Goal: Transaction & Acquisition: Subscribe to service/newsletter

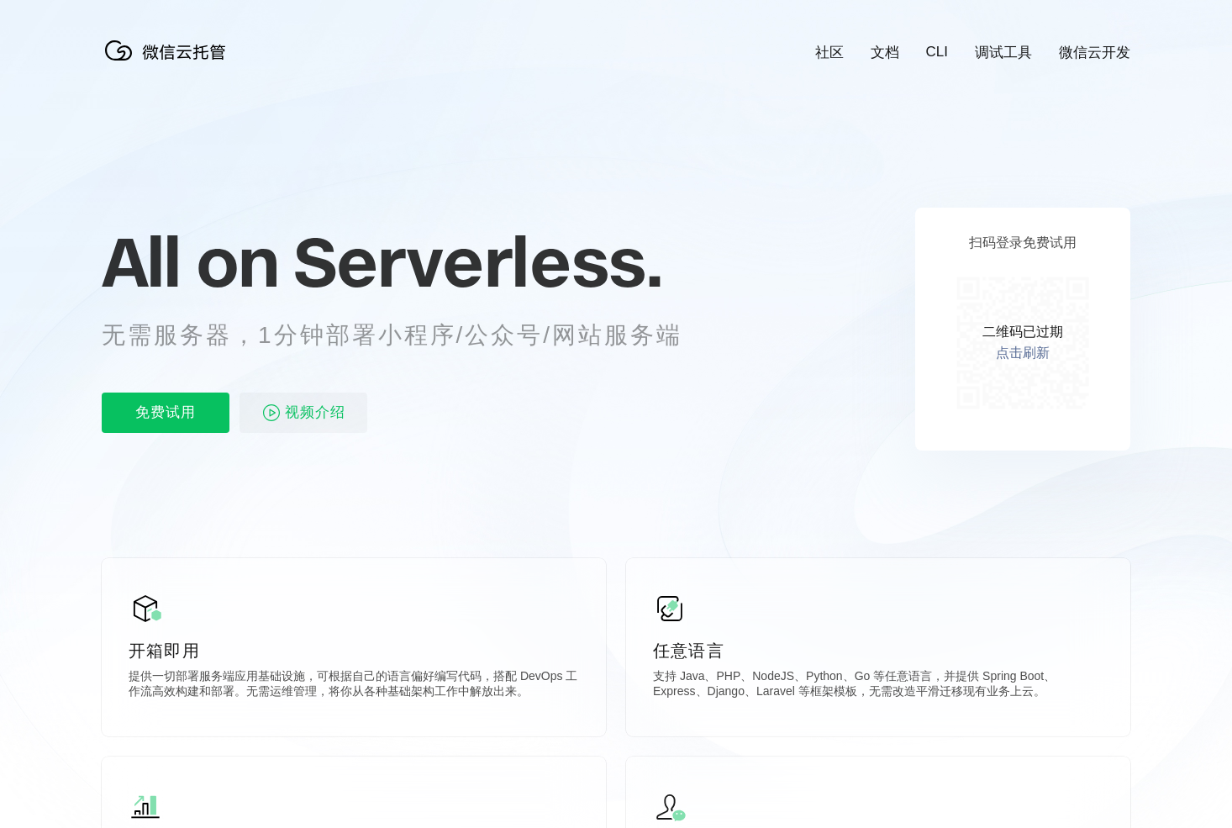
scroll to position [0, 2989]
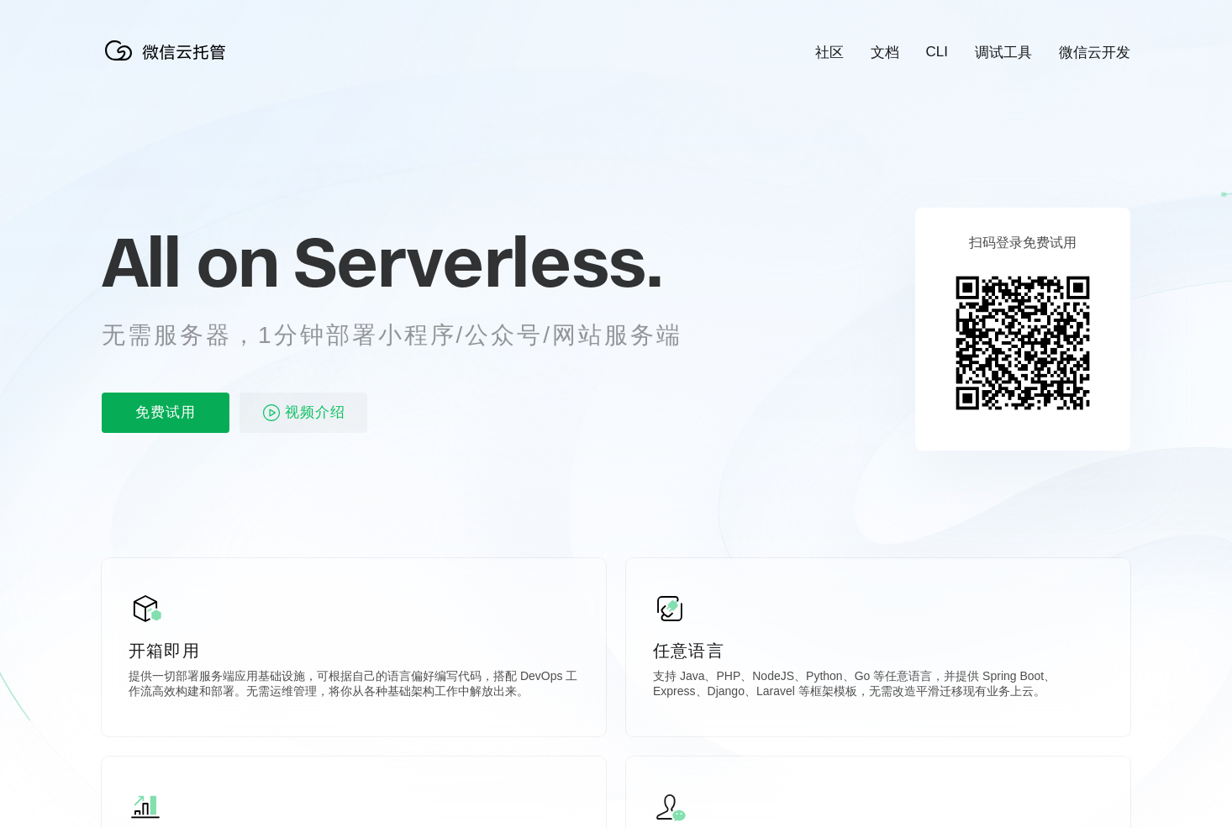
click at [164, 414] on p "免费试用" at bounding box center [166, 412] width 128 height 40
click at [1089, 49] on link "微信云开发" at bounding box center [1094, 52] width 71 height 19
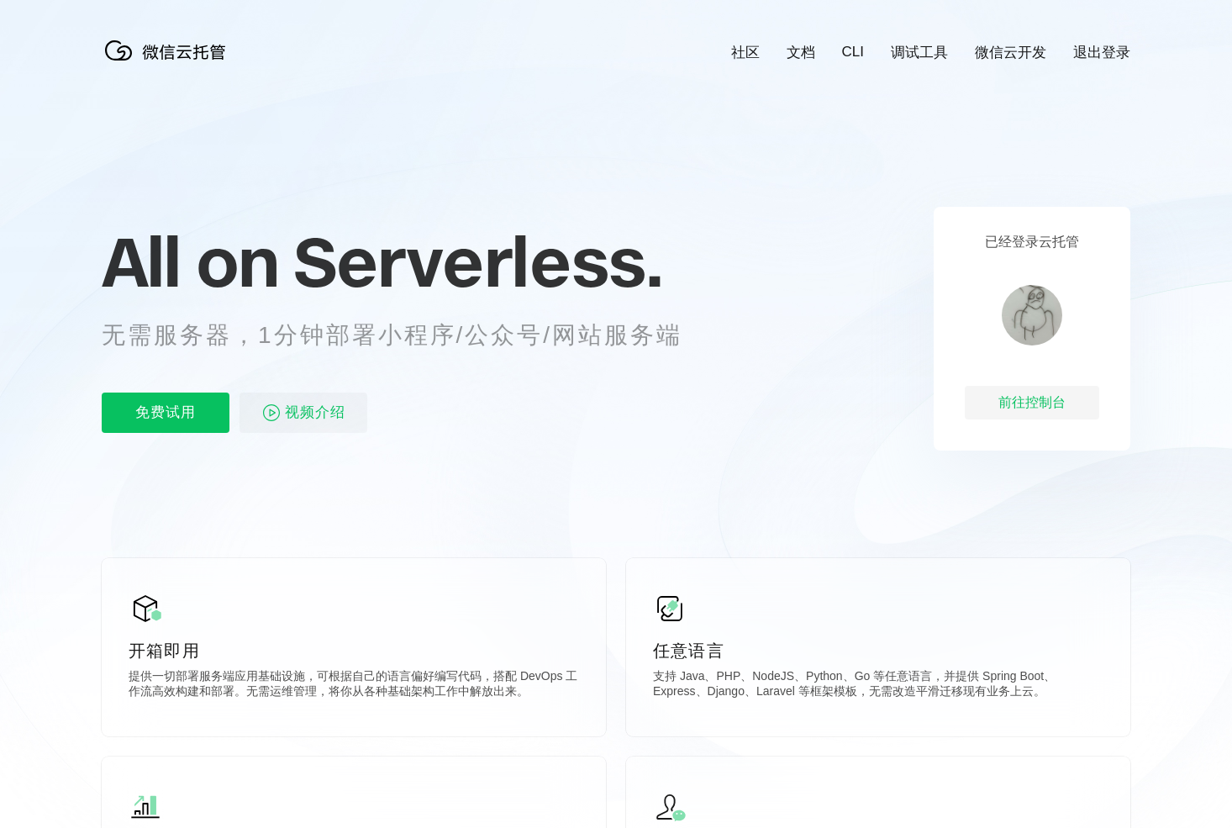
scroll to position [0, 2989]
click at [175, 413] on p "免费试用" at bounding box center [166, 412] width 128 height 40
click at [1042, 401] on div "前往控制台" at bounding box center [1032, 403] width 134 height 34
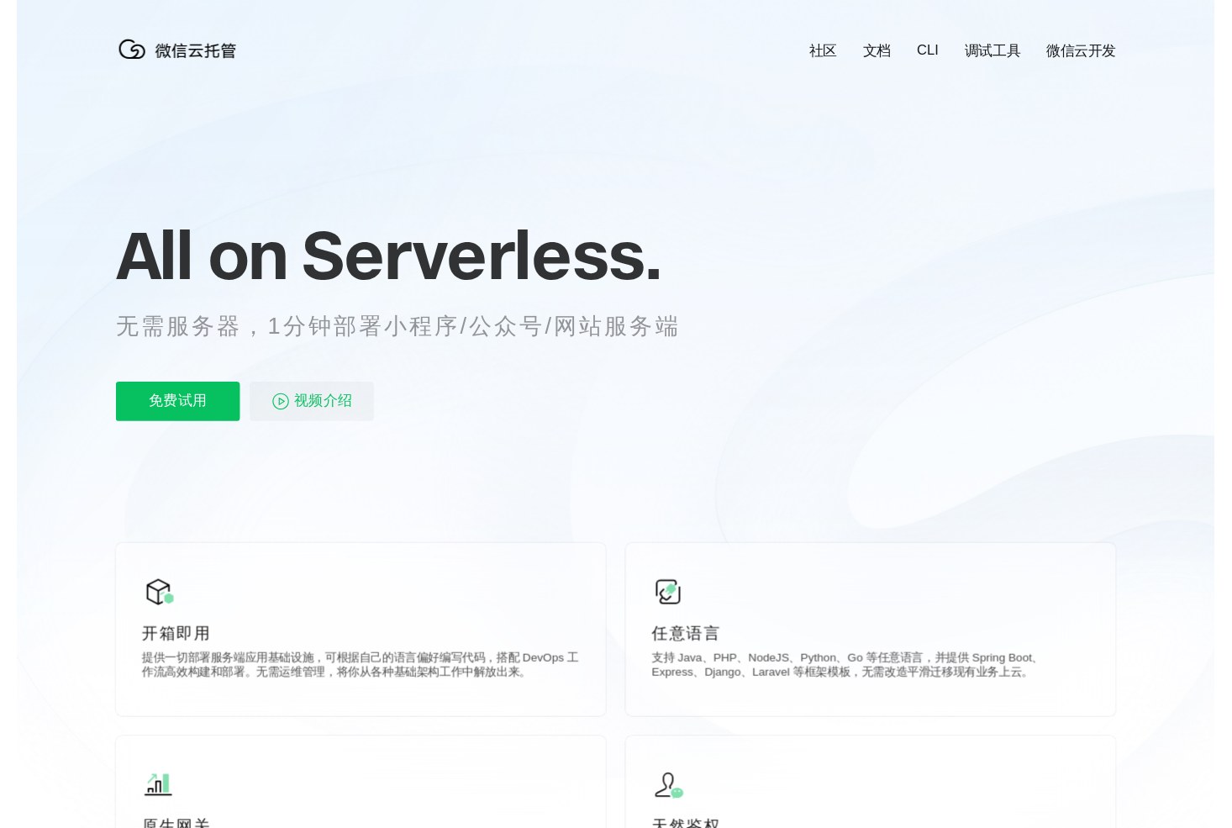
scroll to position [0, 2989]
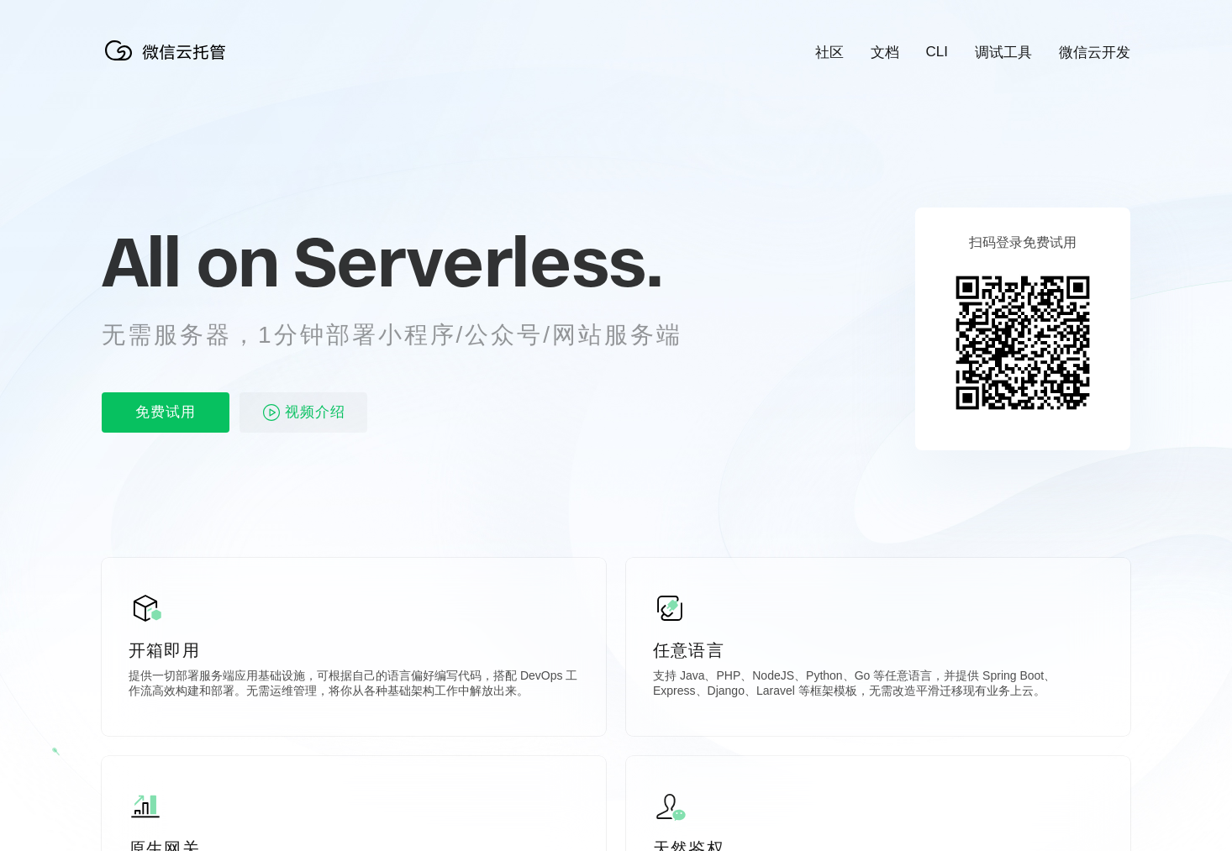
click at [940, 50] on link "CLI" at bounding box center [937, 52] width 22 height 17
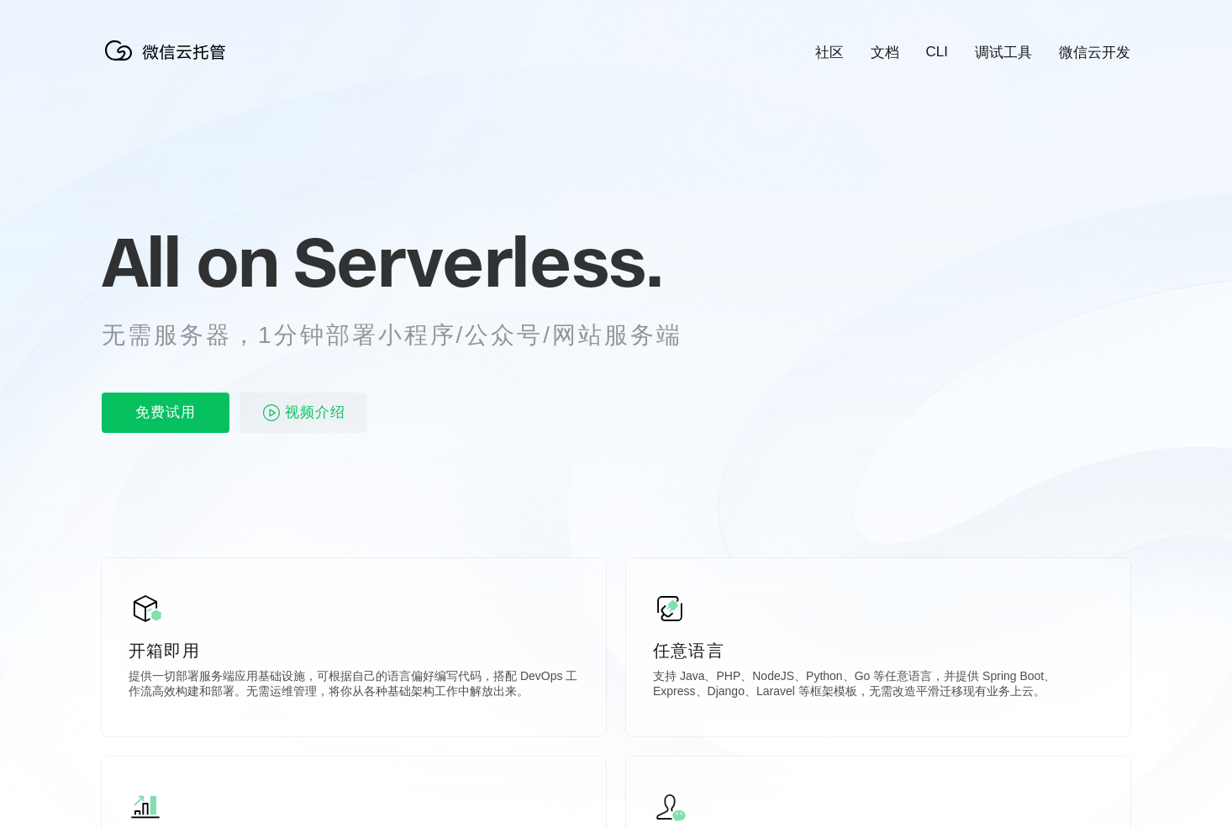
scroll to position [0, 2989]
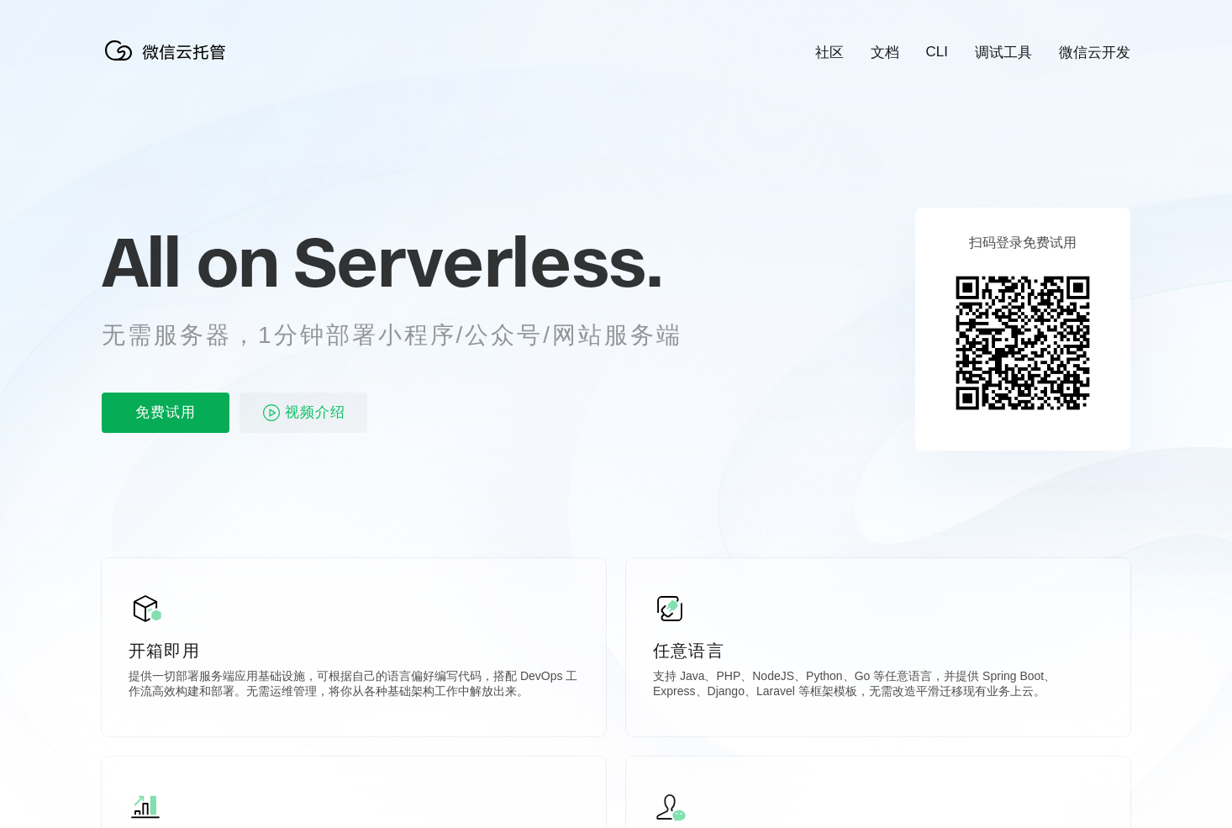
click at [166, 410] on p "免费试用" at bounding box center [166, 412] width 128 height 40
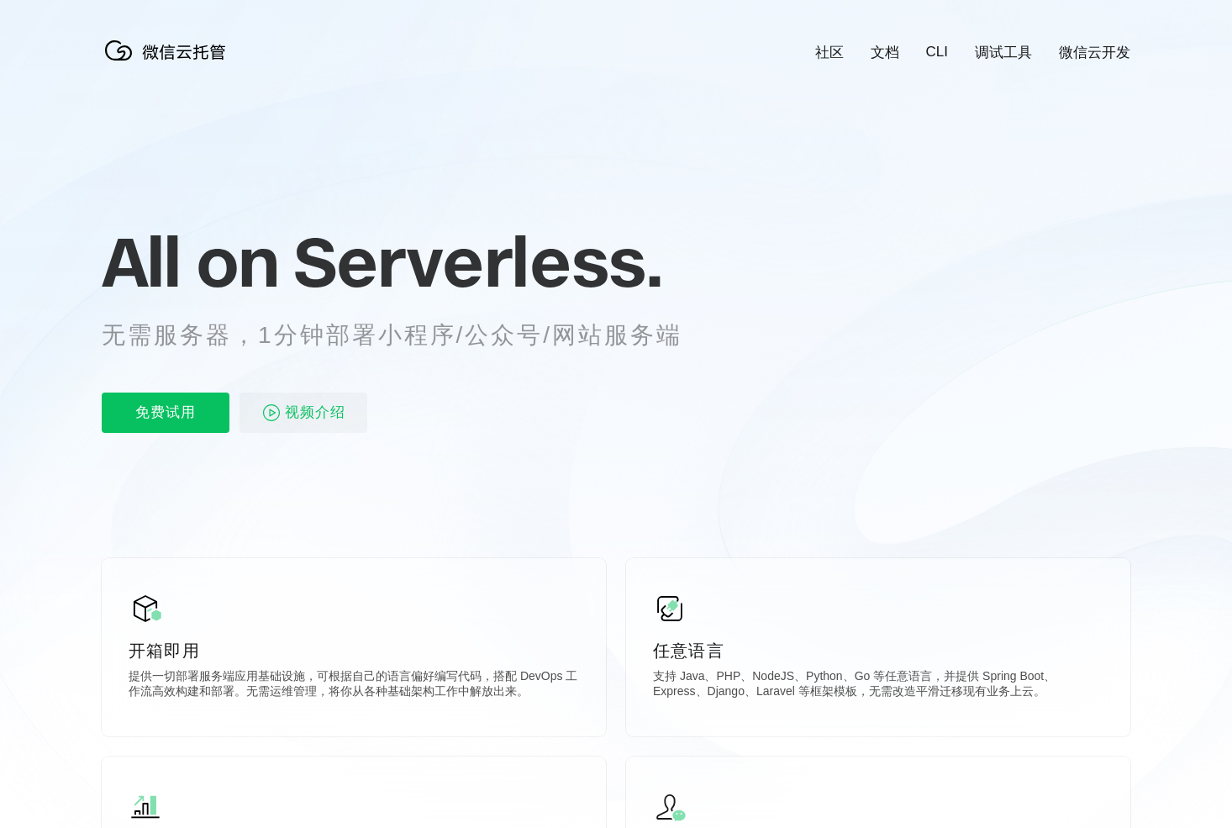
scroll to position [0, 2989]
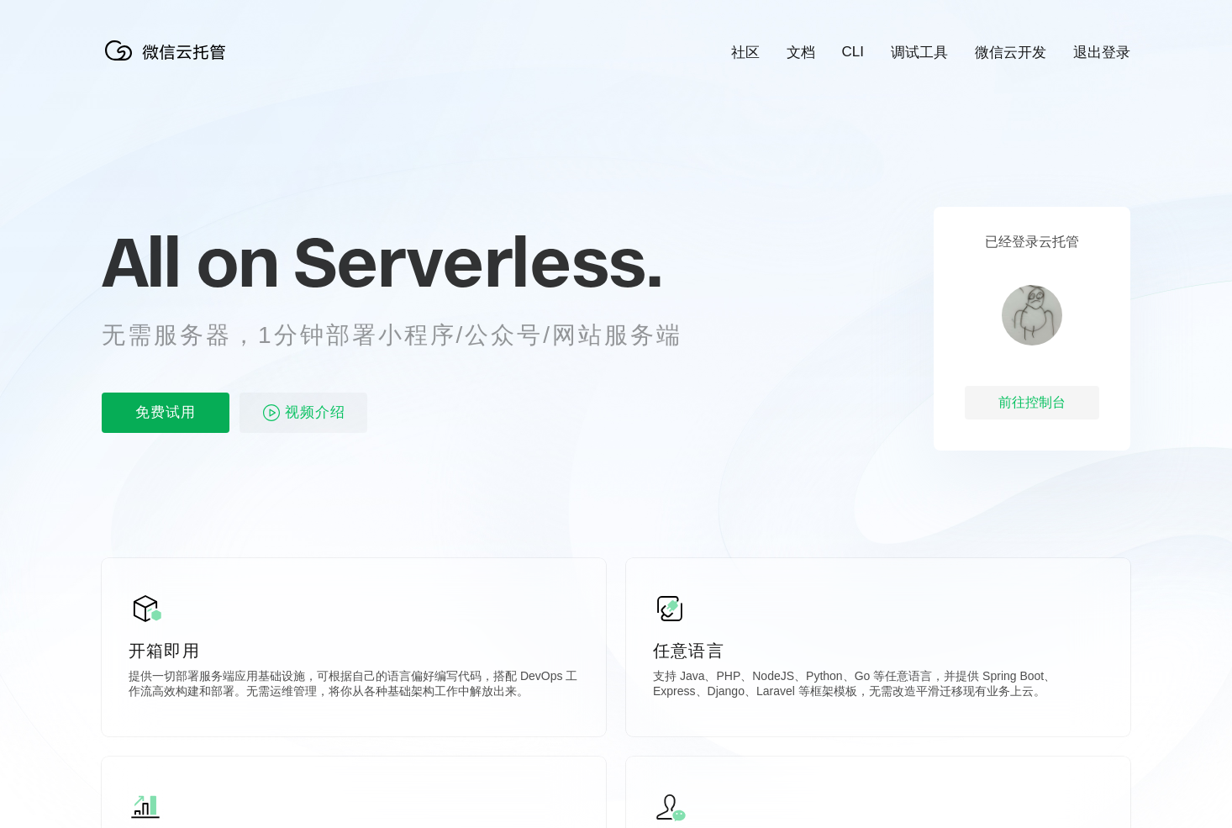
click at [200, 407] on p "免费试用" at bounding box center [166, 412] width 128 height 40
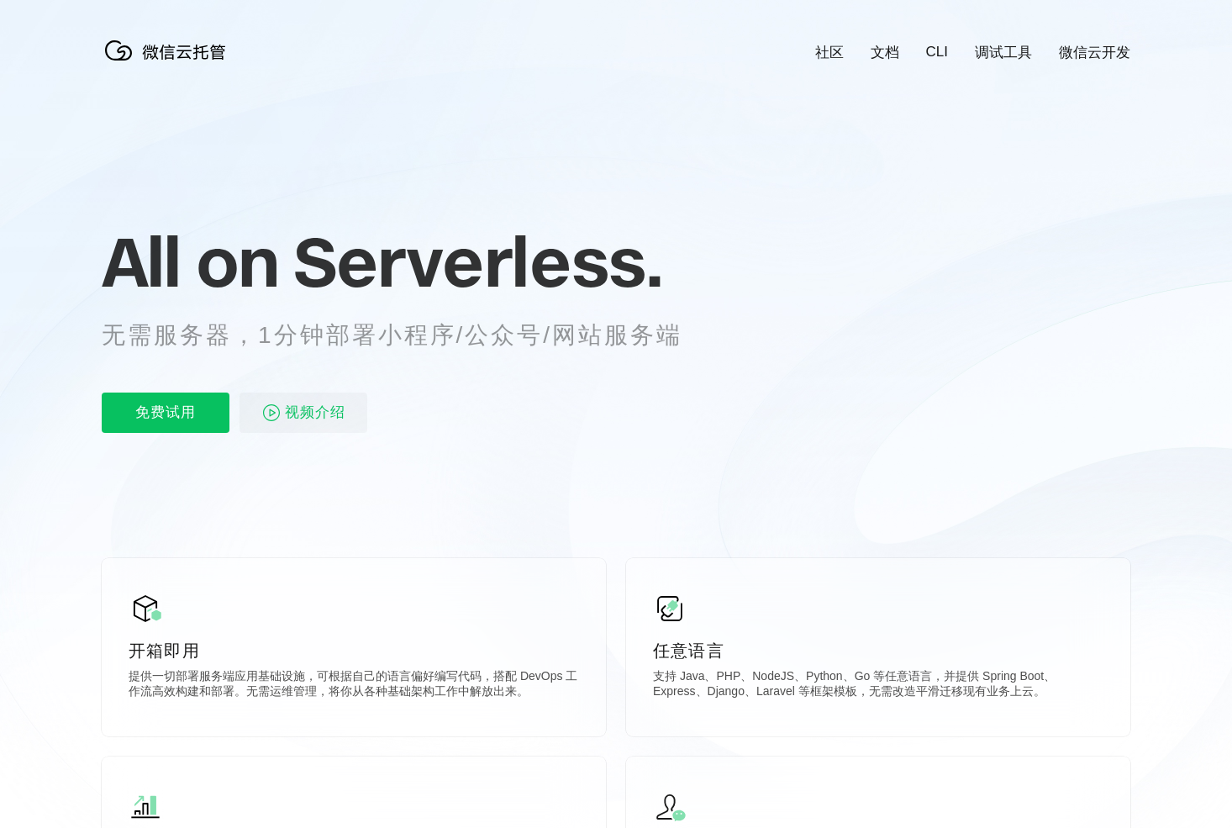
scroll to position [0, 2989]
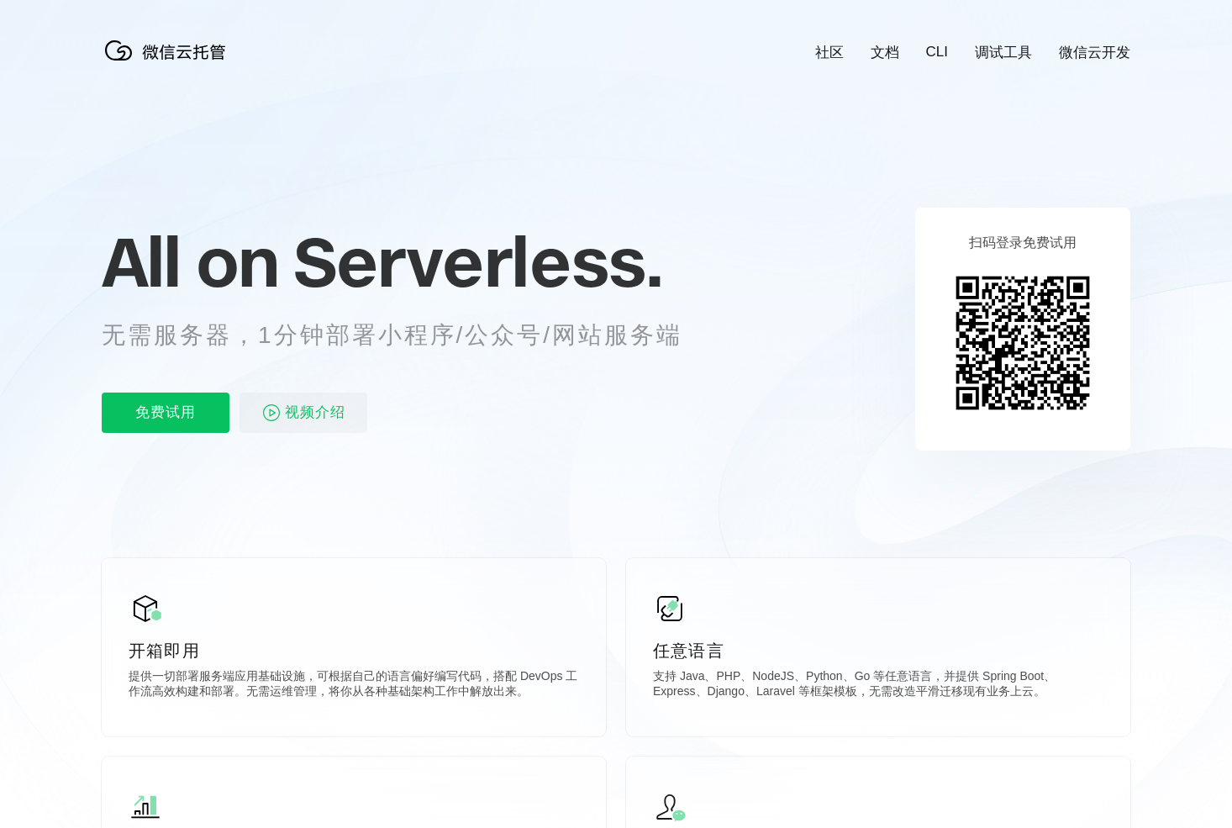
click at [1026, 335] on img at bounding box center [1022, 342] width 153 height 153
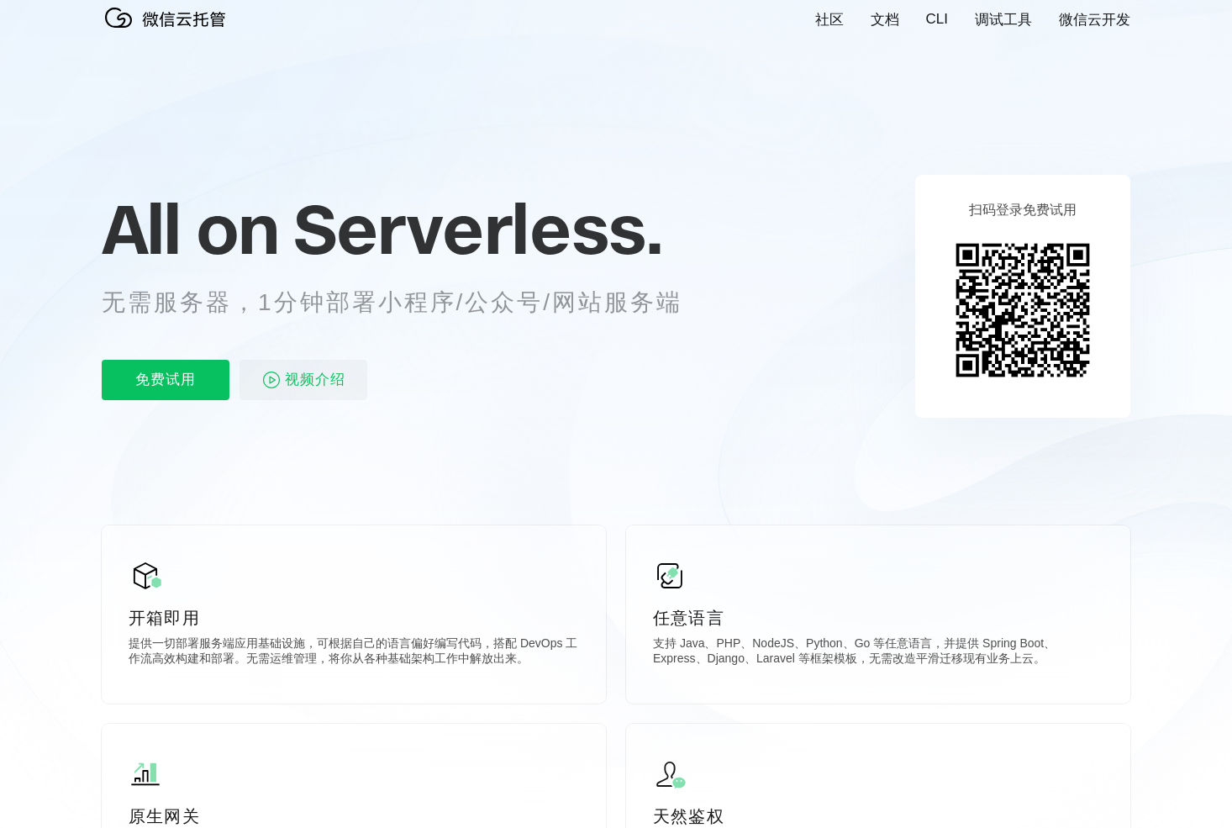
scroll to position [34, 0]
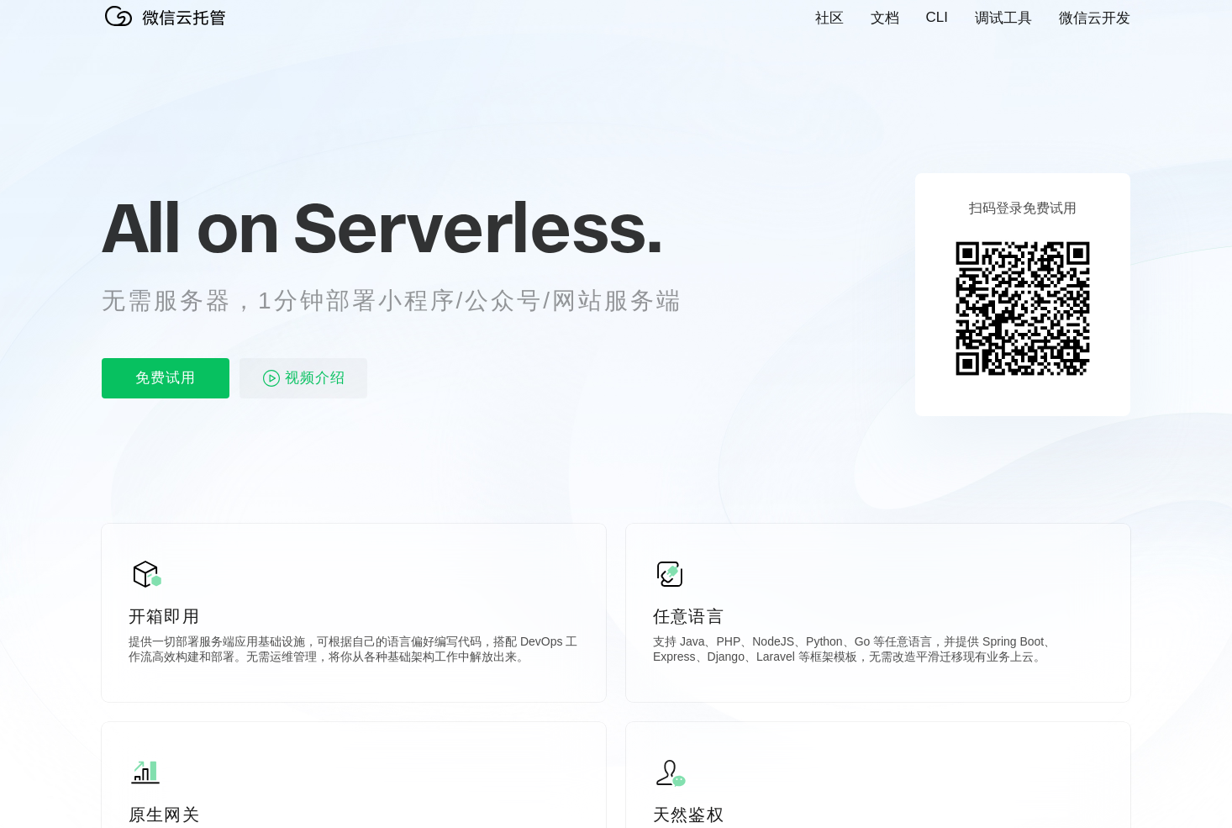
click at [942, 20] on link "CLI" at bounding box center [937, 17] width 22 height 17
